Goal: Task Accomplishment & Management: Complete application form

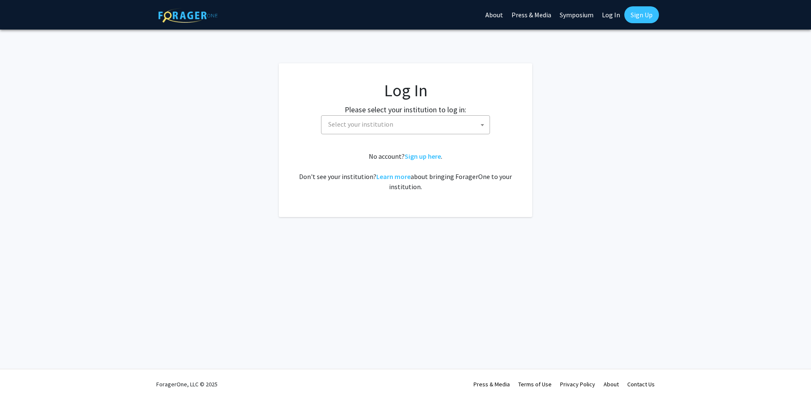
select select
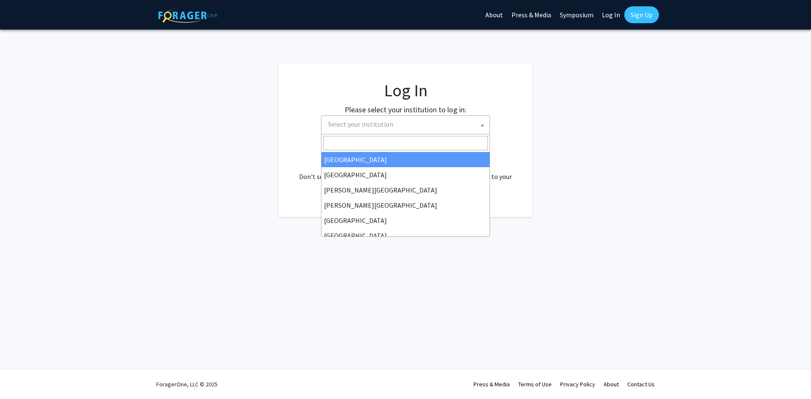
click at [443, 120] on span "Select your institution" at bounding box center [407, 124] width 165 height 17
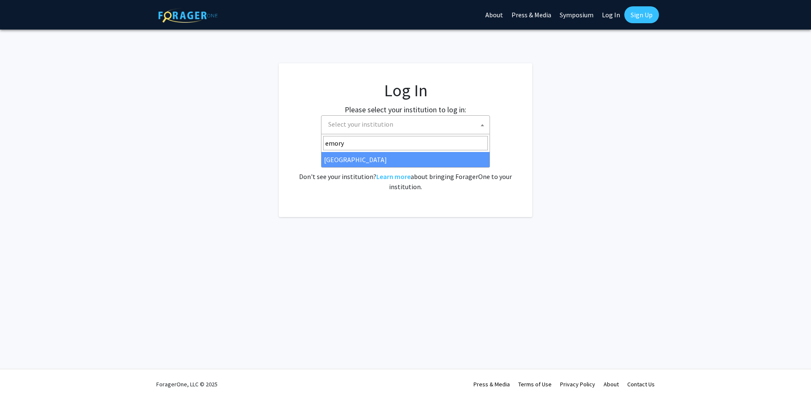
type input "emory"
select select "12"
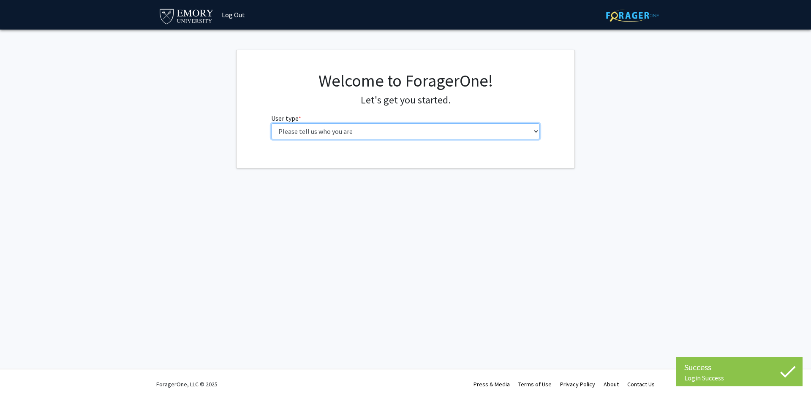
click at [450, 129] on select "Please tell us who you are Undergraduate Student Master's Student Doctoral Cand…" at bounding box center [405, 131] width 269 height 16
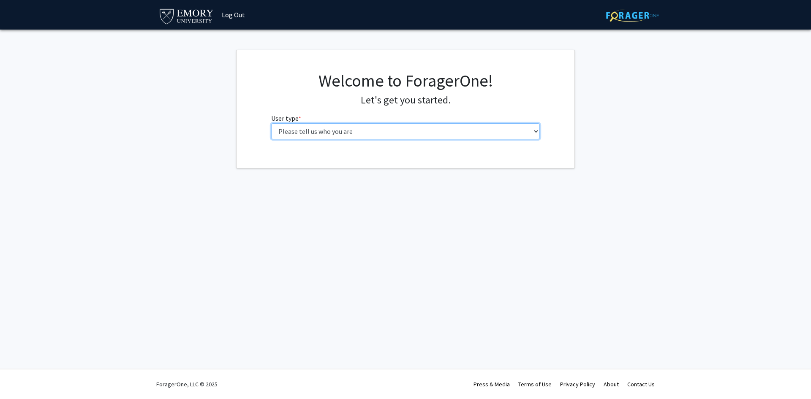
select select "5: faculty"
click at [271, 123] on select "Please tell us who you are Undergraduate Student Master's Student Doctoral Cand…" at bounding box center [405, 131] width 269 height 16
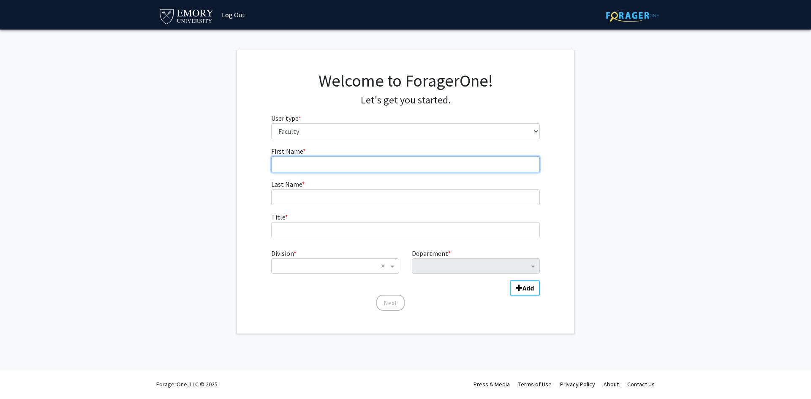
click at [386, 170] on input "First Name * required" at bounding box center [405, 164] width 269 height 16
type input "[PERSON_NAME]"
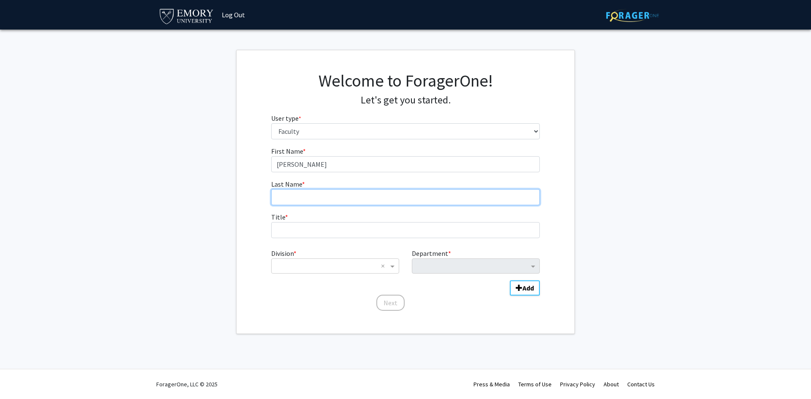
type input "[PERSON_NAME]"
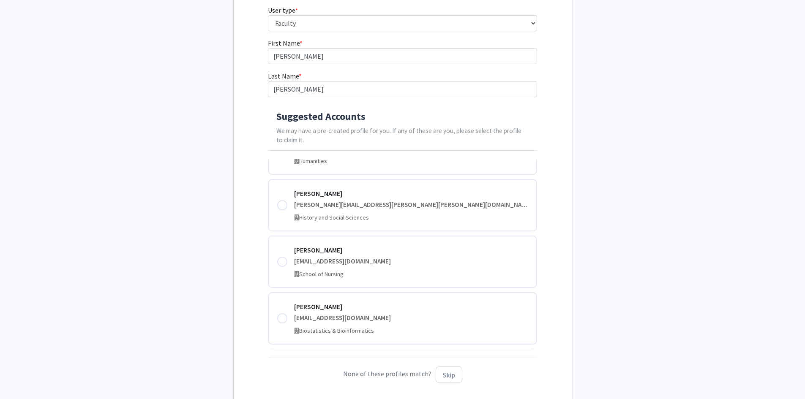
scroll to position [170, 0]
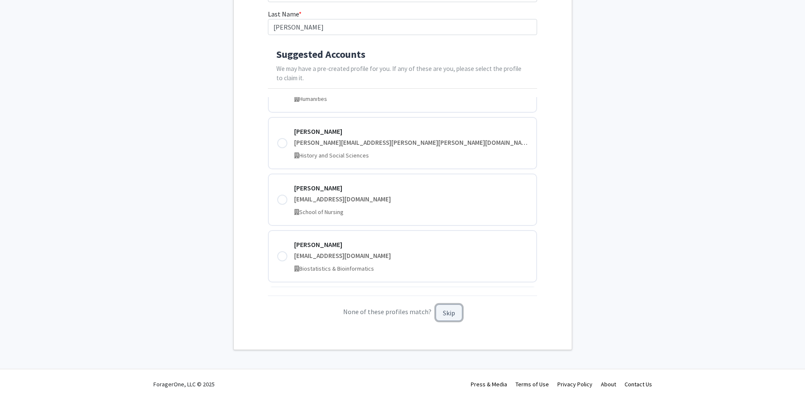
click at [447, 318] on button "Skip" at bounding box center [449, 313] width 27 height 16
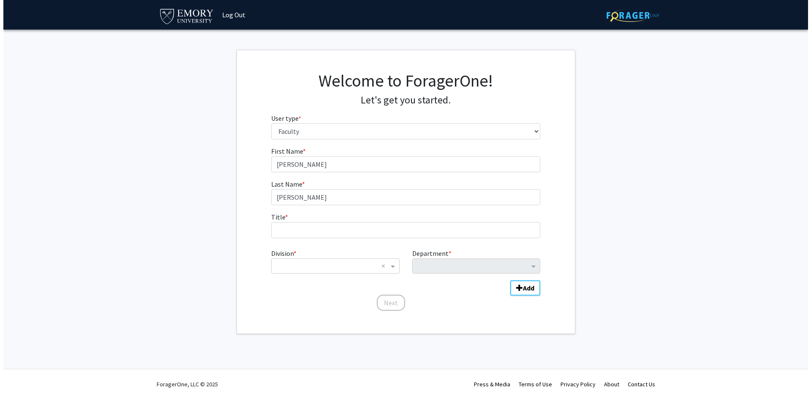
scroll to position [0, 0]
click at [350, 229] on input "Title * required" at bounding box center [405, 230] width 269 height 16
type input "Assistant Teaching Professor"
click at [392, 268] on span "Division" at bounding box center [393, 266] width 11 height 10
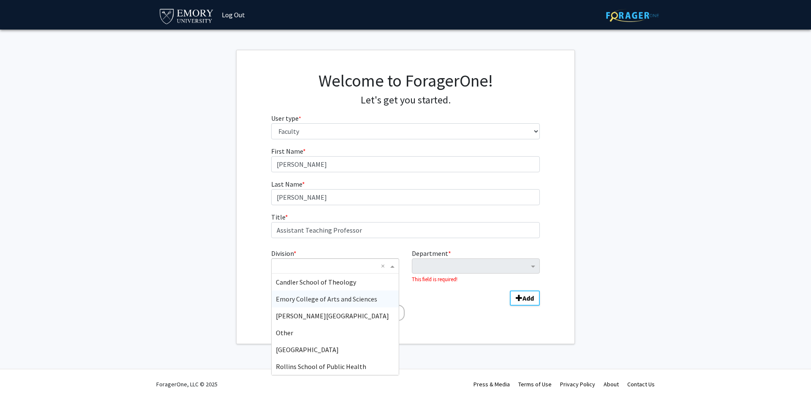
click at [357, 298] on span "Emory College of Arts and Sciences" at bounding box center [326, 299] width 101 height 8
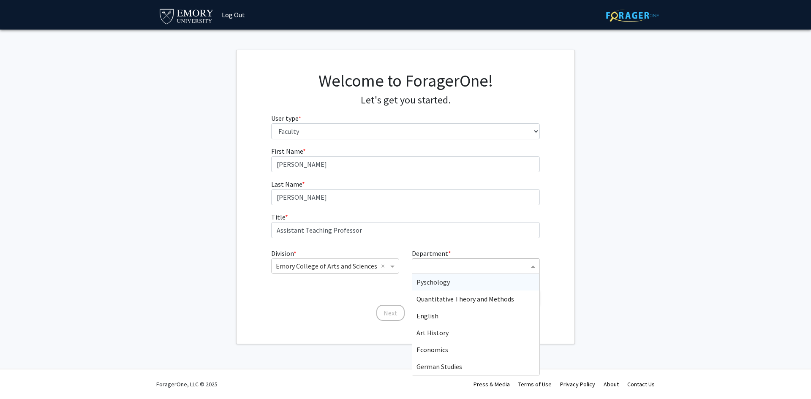
click at [443, 268] on input "Department" at bounding box center [473, 267] width 112 height 10
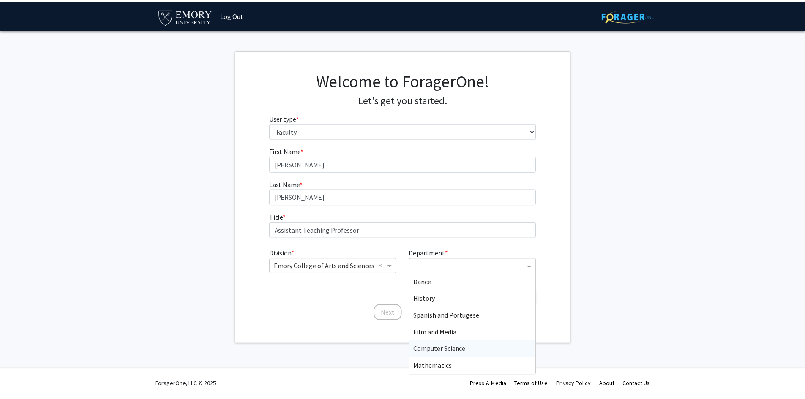
scroll to position [296, 0]
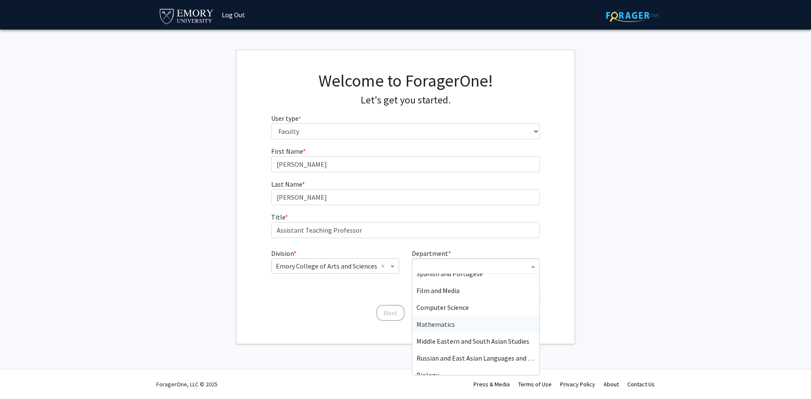
click at [458, 327] on div "Mathematics" at bounding box center [475, 324] width 127 height 17
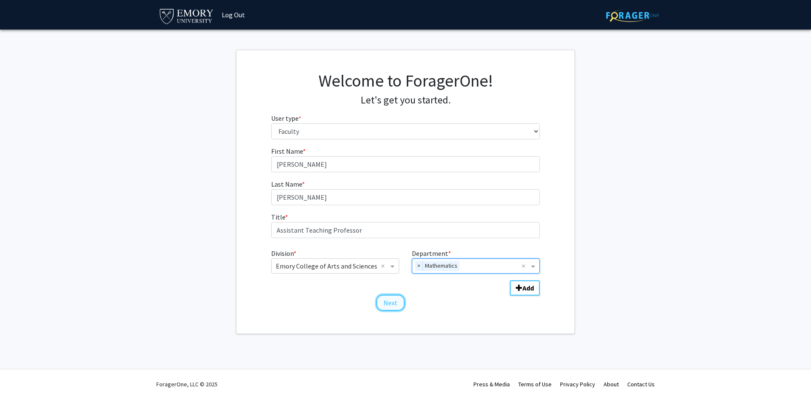
click at [393, 305] on button "Next" at bounding box center [391, 303] width 28 height 16
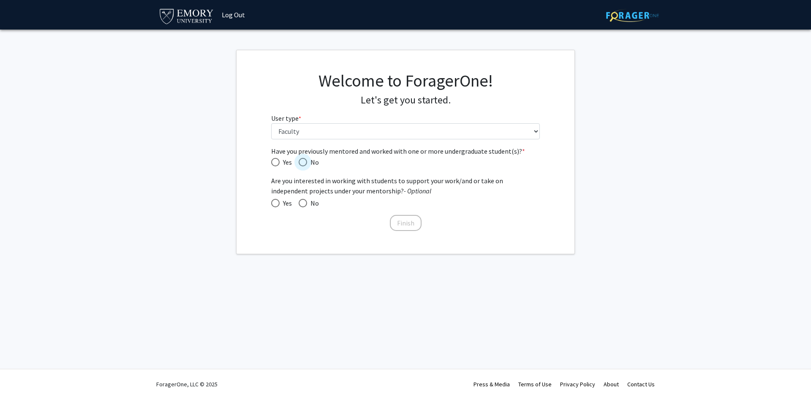
click at [302, 164] on span "Have you previously mentored and worked with one or more undergraduate student(…" at bounding box center [303, 162] width 8 height 8
click at [302, 164] on input "No" at bounding box center [303, 162] width 8 height 8
radio input "true"
click at [411, 224] on button "Finish" at bounding box center [406, 223] width 32 height 16
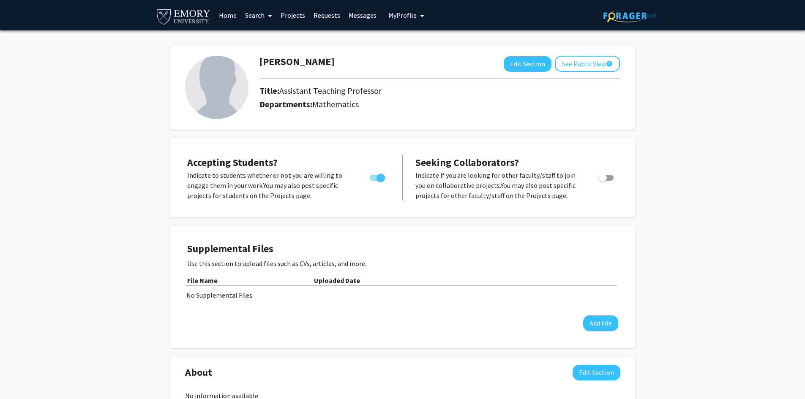
click at [303, 16] on link "Projects" at bounding box center [292, 15] width 33 height 30
